Goal: Answer question/provide support

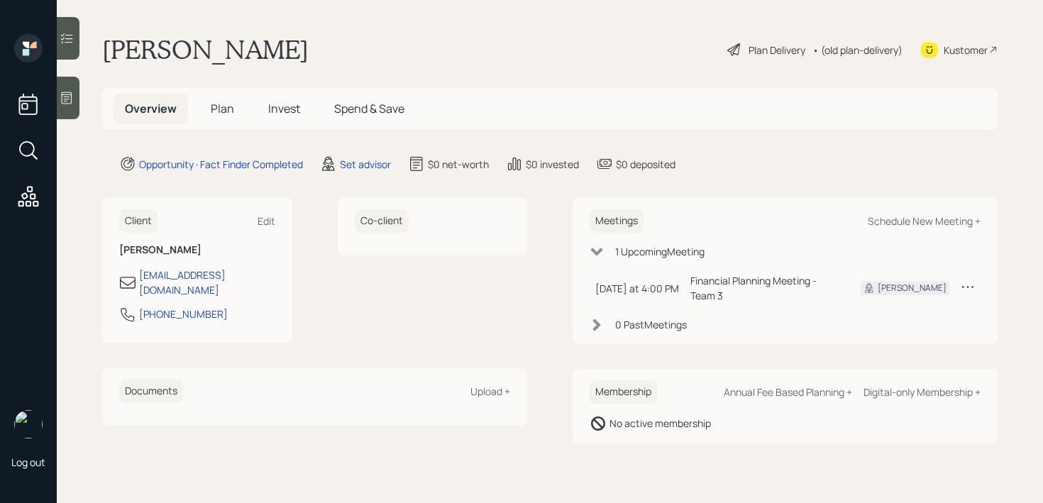
click at [965, 50] on div "Kustomer" at bounding box center [965, 50] width 44 height 15
click at [60, 101] on icon at bounding box center [67, 98] width 14 height 14
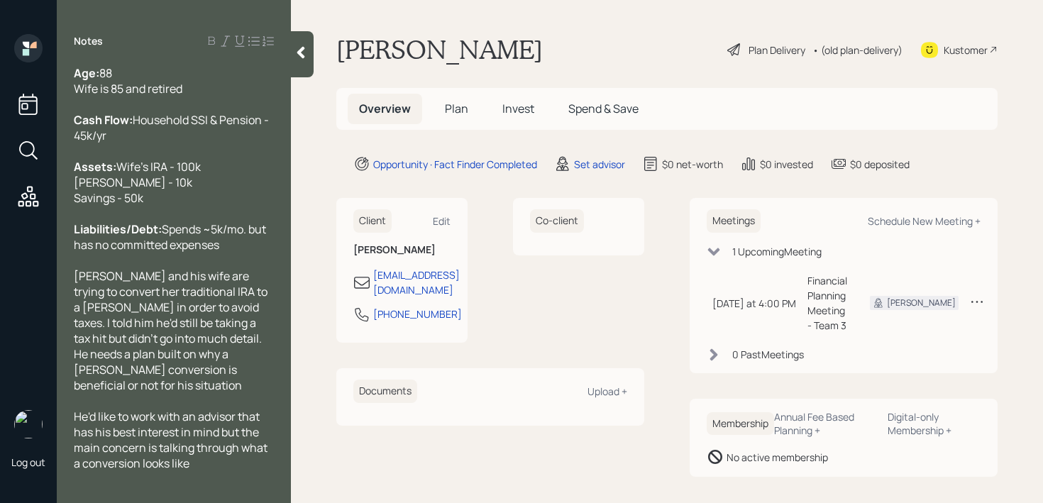
scroll to position [47, 0]
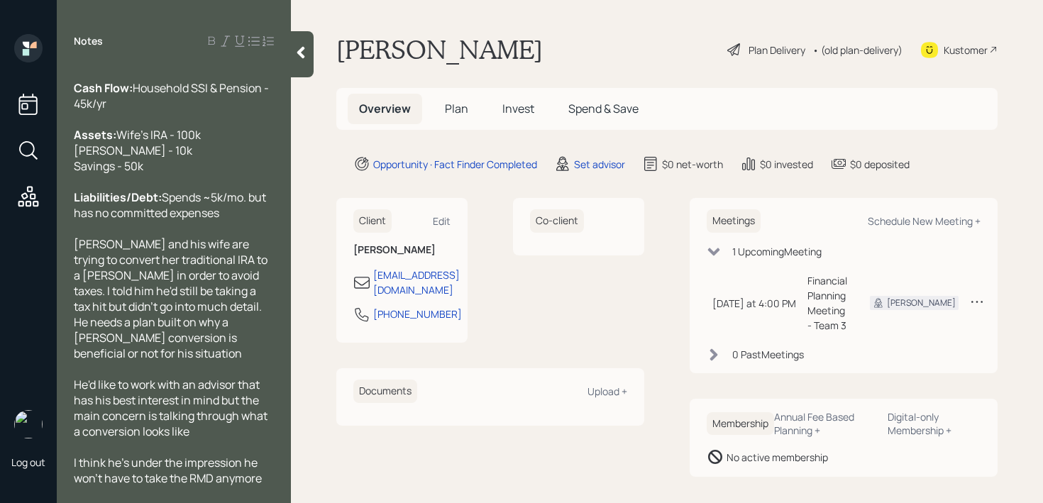
click at [294, 70] on div at bounding box center [302, 54] width 23 height 46
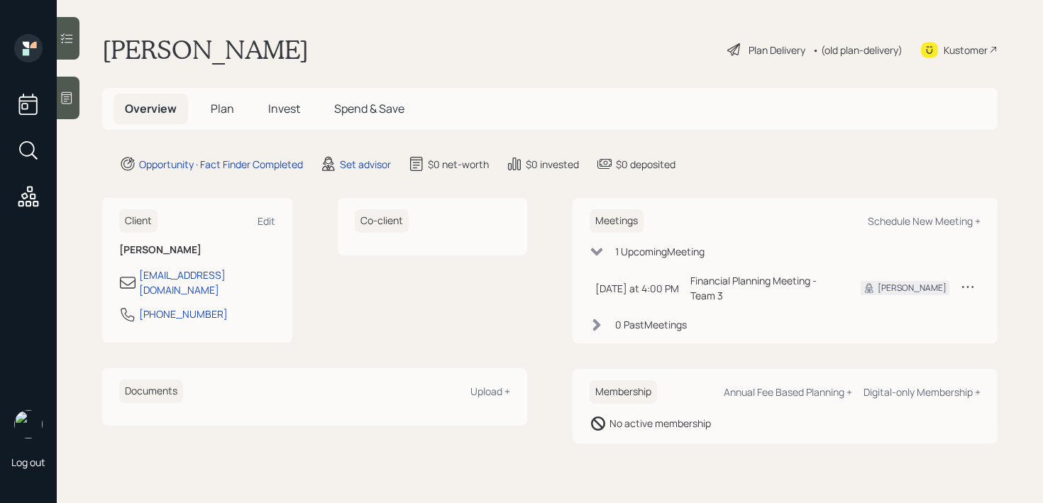
click at [77, 117] on div at bounding box center [68, 98] width 23 height 43
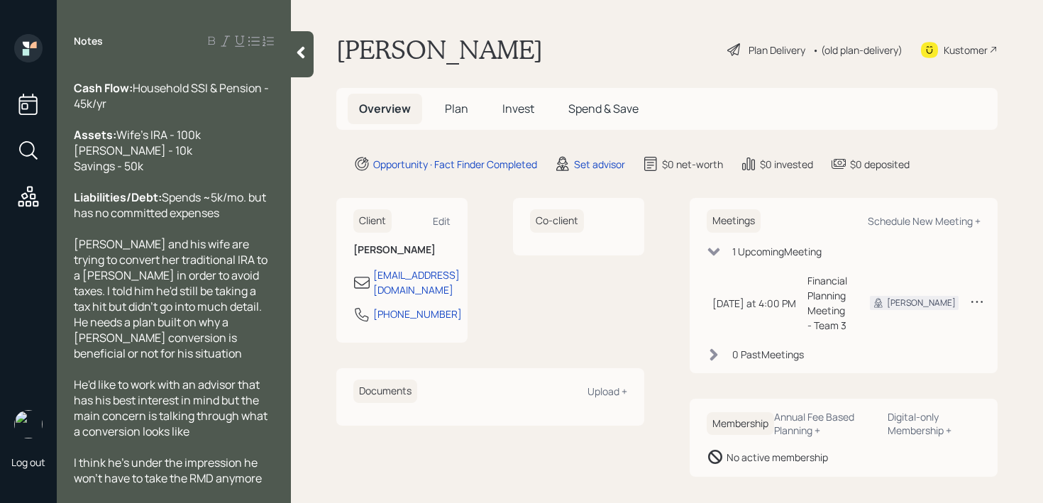
click at [257, 276] on span "Navin and his wife are trying to convert her traditional IRA to a Roth in order…" at bounding box center [172, 298] width 196 height 125
click at [299, 58] on icon at bounding box center [301, 52] width 14 height 14
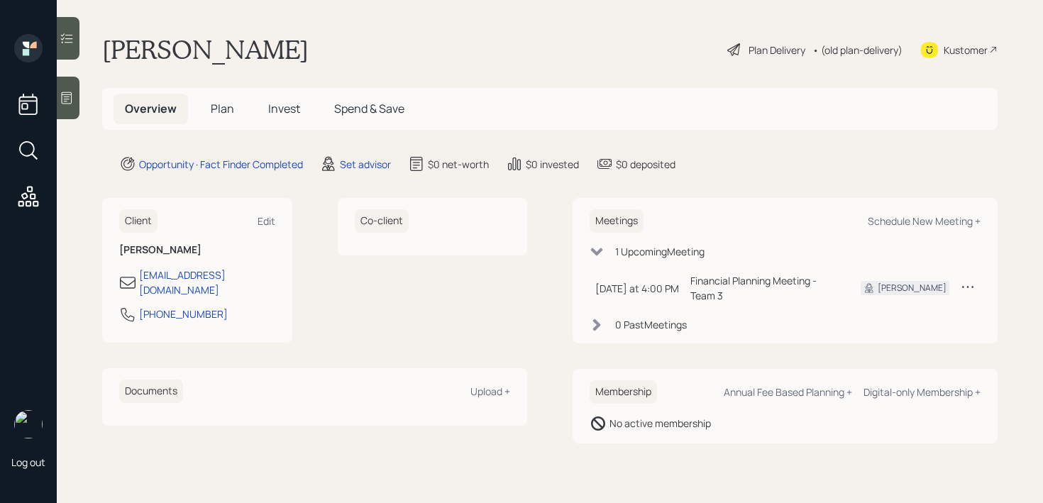
click at [419, 36] on div "Navin Parikh Plan Delivery • (old plan-delivery) Kustomer" at bounding box center [549, 49] width 895 height 31
click at [79, 94] on div at bounding box center [68, 98] width 23 height 43
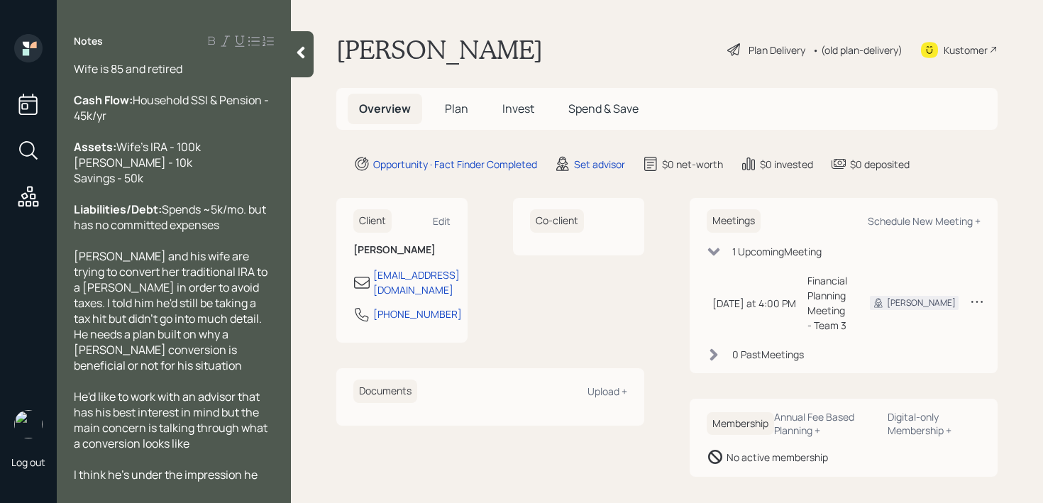
scroll to position [16, 0]
click at [301, 45] on icon at bounding box center [301, 52] width 14 height 14
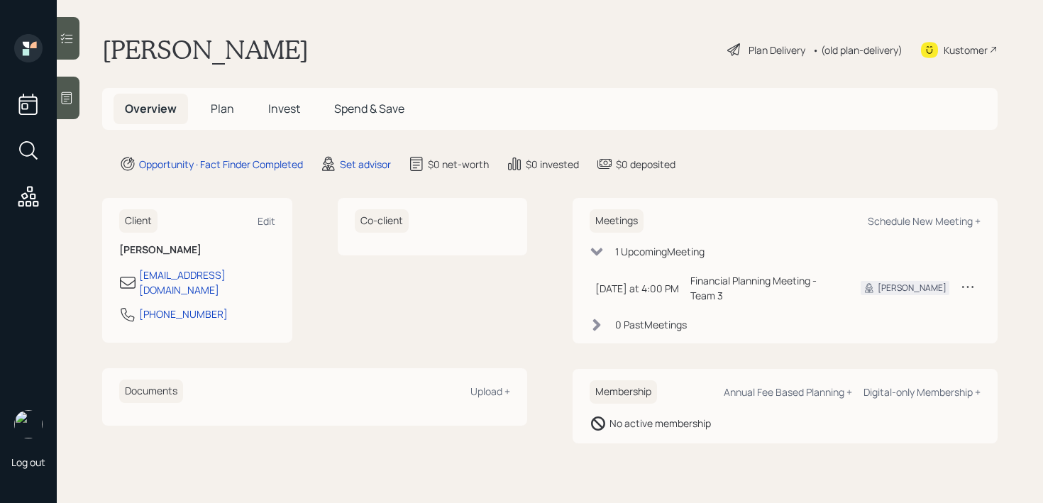
click at [949, 53] on div "Kustomer" at bounding box center [965, 50] width 44 height 15
